Goal: Task Accomplishment & Management: Manage account settings

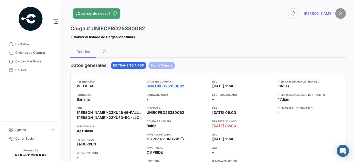
click at [173, 86] on link "UNIECPBO25330062" at bounding box center [166, 86] width 38 height 5
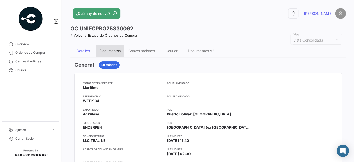
click at [111, 52] on div "Documentos" at bounding box center [110, 51] width 21 height 4
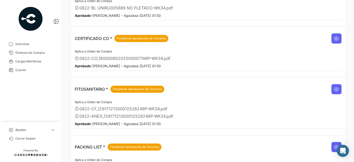
scroll to position [93, 0]
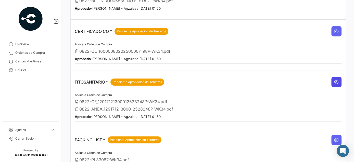
click at [332, 82] on button at bounding box center [337, 82] width 10 height 10
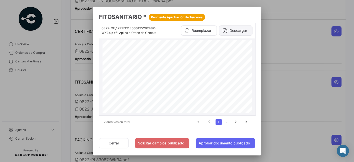
click at [238, 30] on button "Descargar" at bounding box center [235, 31] width 33 height 10
click at [227, 123] on link "2" at bounding box center [226, 122] width 6 height 6
click at [239, 30] on button "Descargar" at bounding box center [235, 31] width 33 height 10
click at [218, 122] on link "1" at bounding box center [219, 122] width 6 height 6
click at [223, 143] on button "Aprobar documento publicado" at bounding box center [225, 143] width 59 height 10
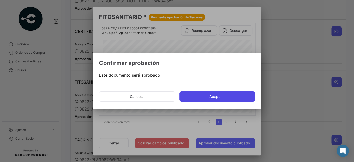
click at [211, 94] on button "Aceptar" at bounding box center [217, 97] width 76 height 10
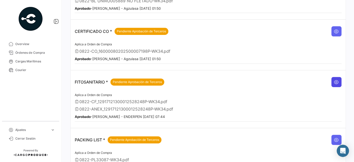
click at [333, 77] on button at bounding box center [337, 82] width 10 height 10
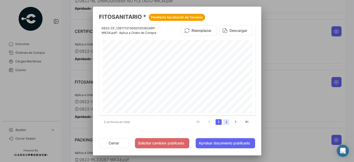
click at [227, 123] on link "2" at bounding box center [226, 122] width 6 height 6
click at [224, 141] on button "Aprobar documento publicado" at bounding box center [225, 143] width 59 height 10
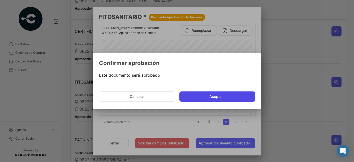
click at [208, 96] on button "Aceptar" at bounding box center [217, 97] width 76 height 10
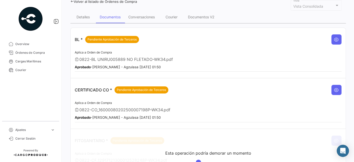
scroll to position [23, 0]
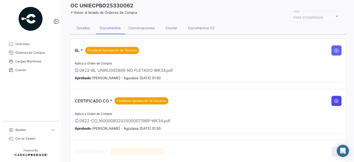
click at [334, 99] on icon at bounding box center [336, 101] width 5 height 5
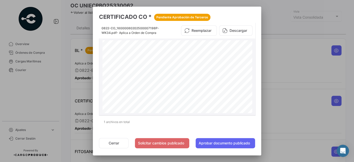
scroll to position [46, 0]
click at [222, 142] on button "Aprobar documento publicado" at bounding box center [225, 143] width 59 height 10
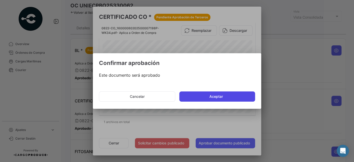
click at [224, 97] on button "Aceptar" at bounding box center [217, 97] width 76 height 10
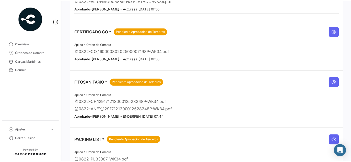
scroll to position [133, 0]
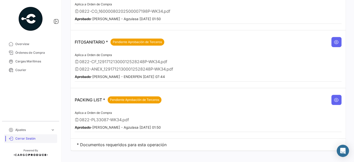
click at [25, 139] on span "Cerrar Sesión" at bounding box center [35, 139] width 40 height 5
